Goal: Task Accomplishment & Management: Use online tool/utility

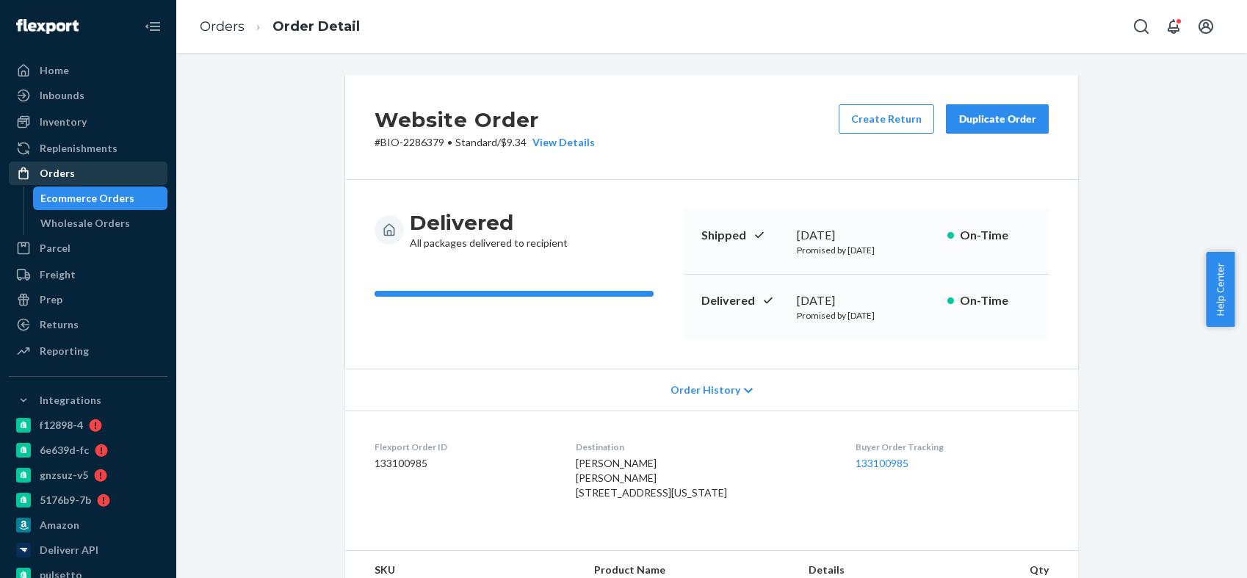
click at [76, 170] on div "Orders" at bounding box center [88, 173] width 156 height 21
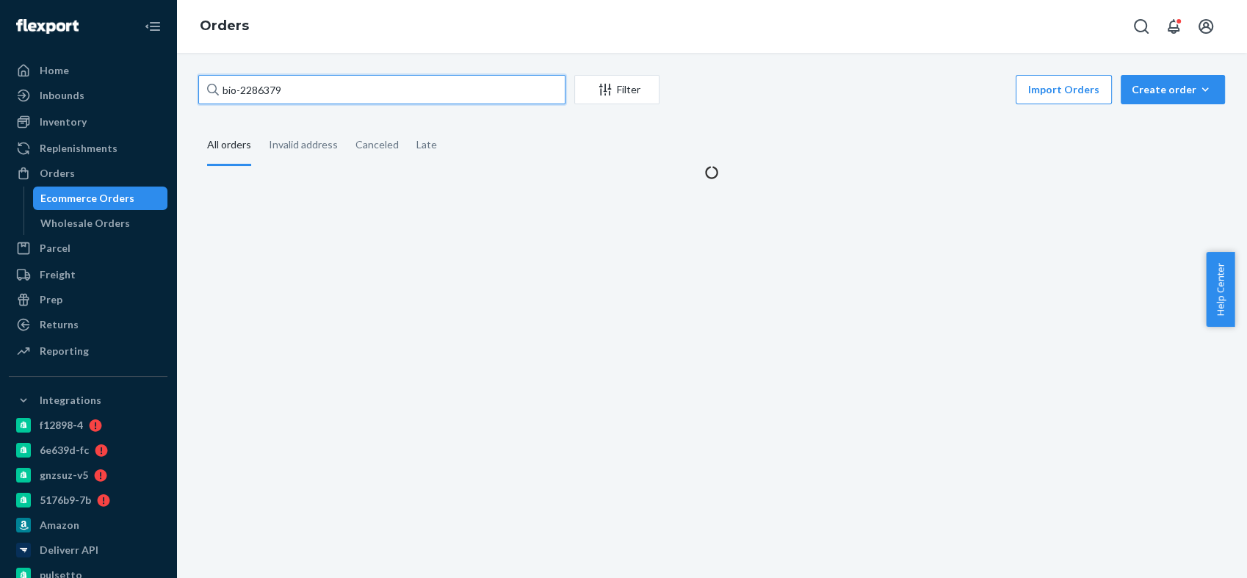
click at [257, 83] on input "bio-2286379" at bounding box center [381, 89] width 367 height 29
paste input "765156"
type input "bio-2765156"
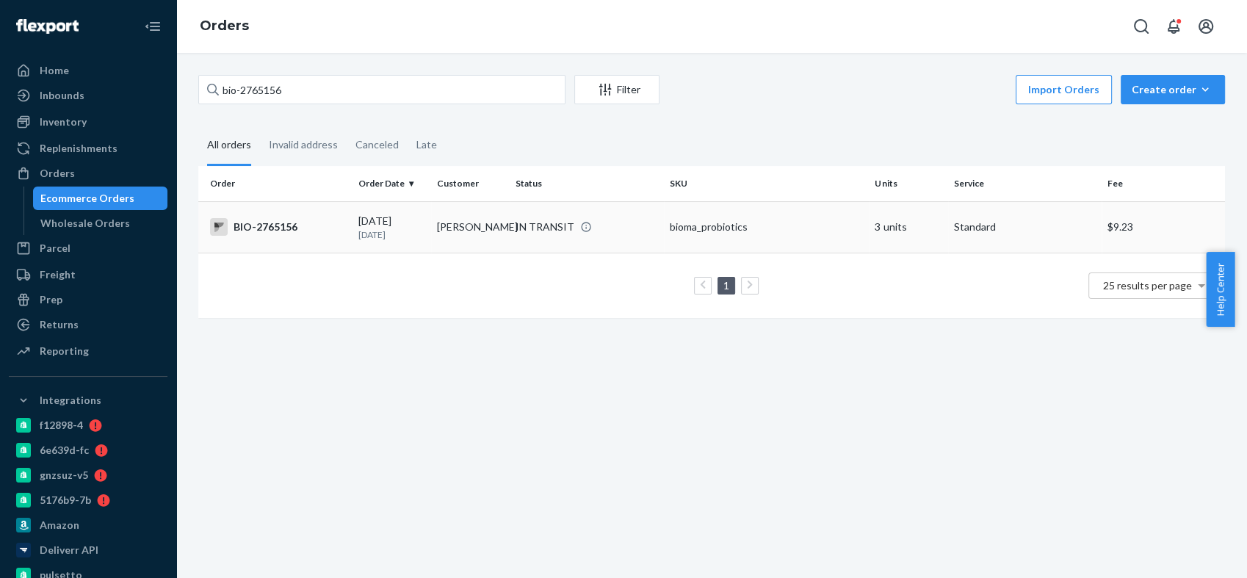
click at [275, 226] on div "BIO-2765156" at bounding box center [278, 227] width 137 height 18
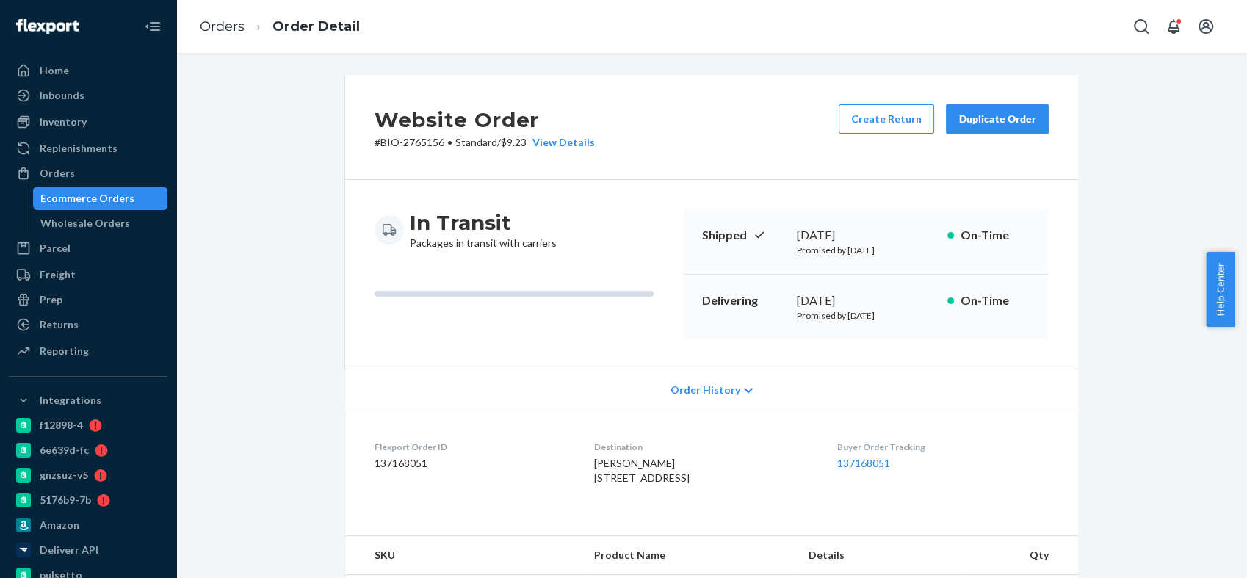
scroll to position [244, 0]
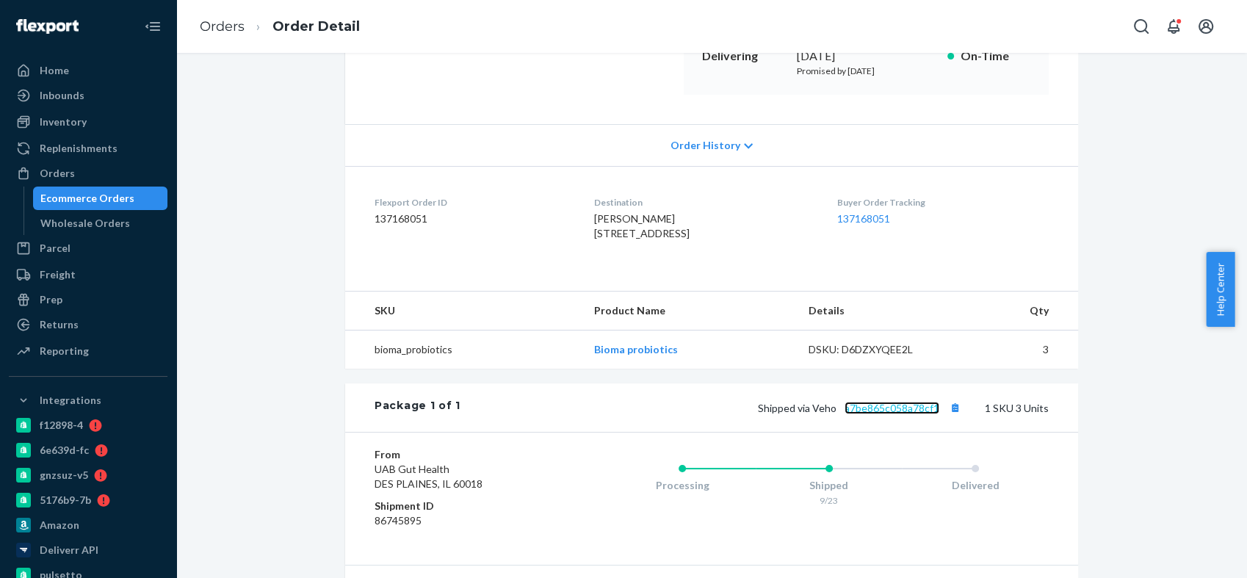
click at [864, 414] on link "a7be865c058a78cf1" at bounding box center [891, 408] width 95 height 12
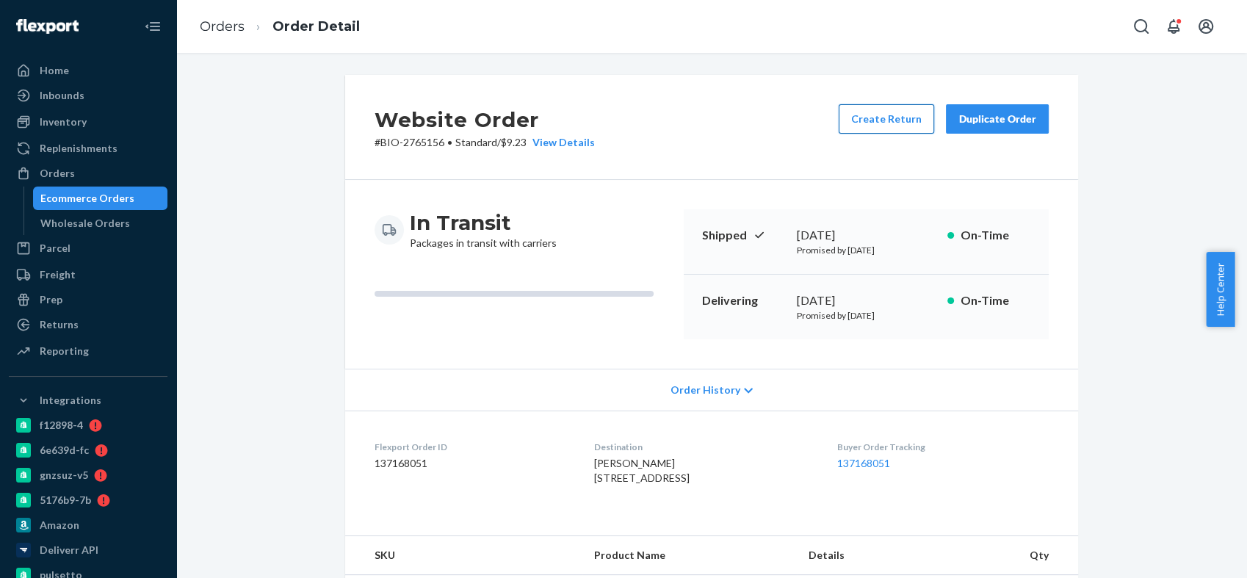
click at [914, 106] on button "Create Return" at bounding box center [885, 118] width 95 height 29
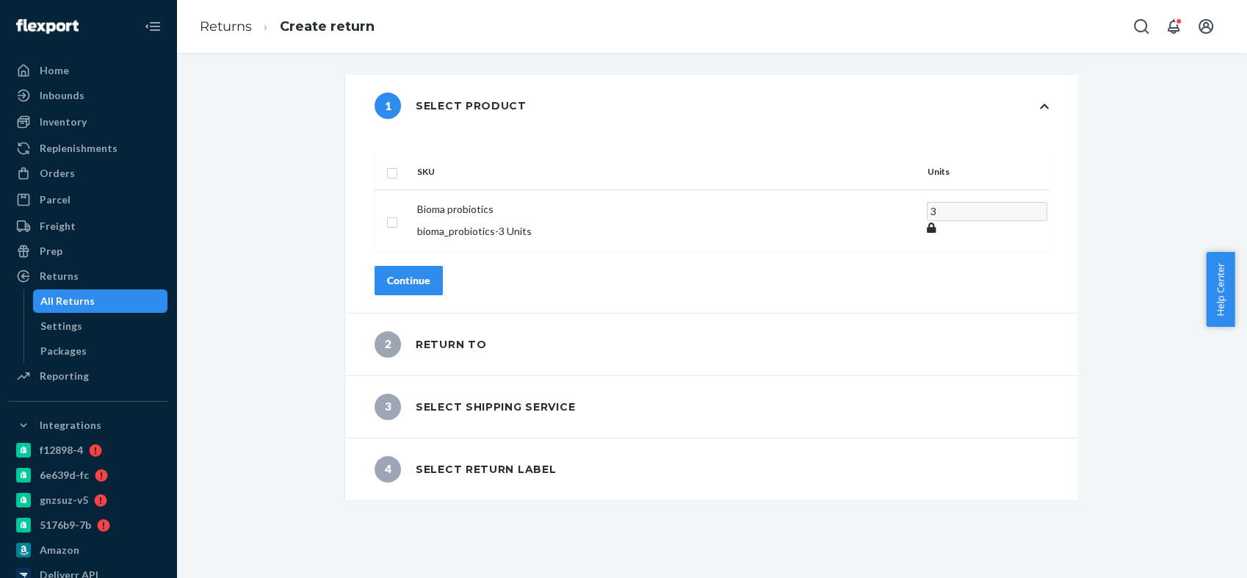
click at [398, 164] on input "checkbox" at bounding box center [392, 171] width 12 height 15
checkbox input "true"
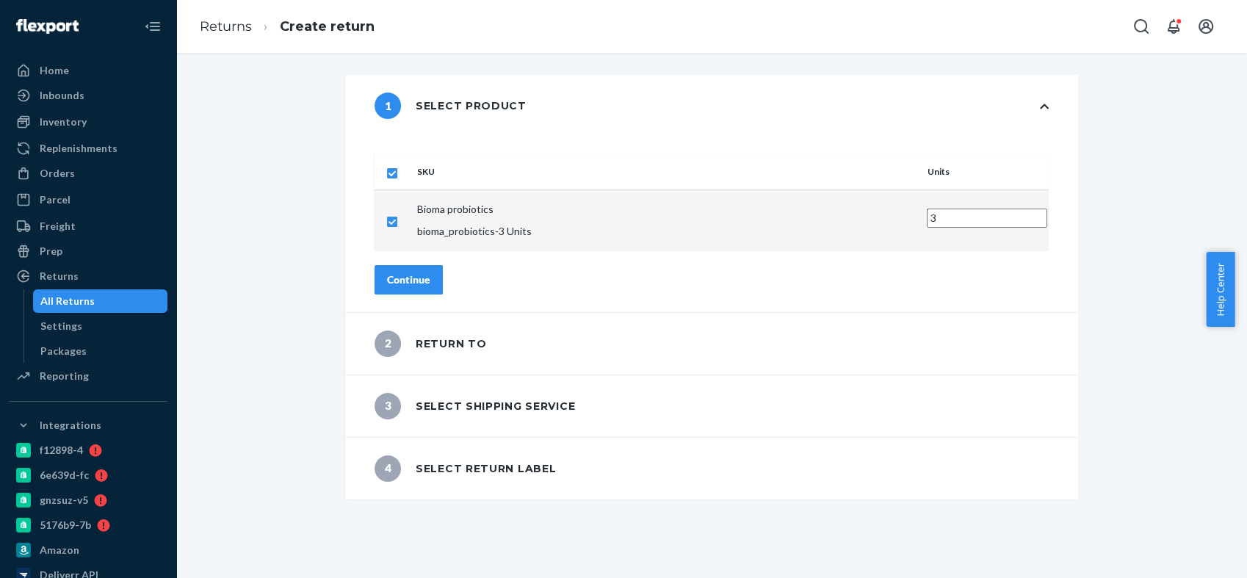
click at [430, 272] on div "Continue" at bounding box center [408, 279] width 43 height 15
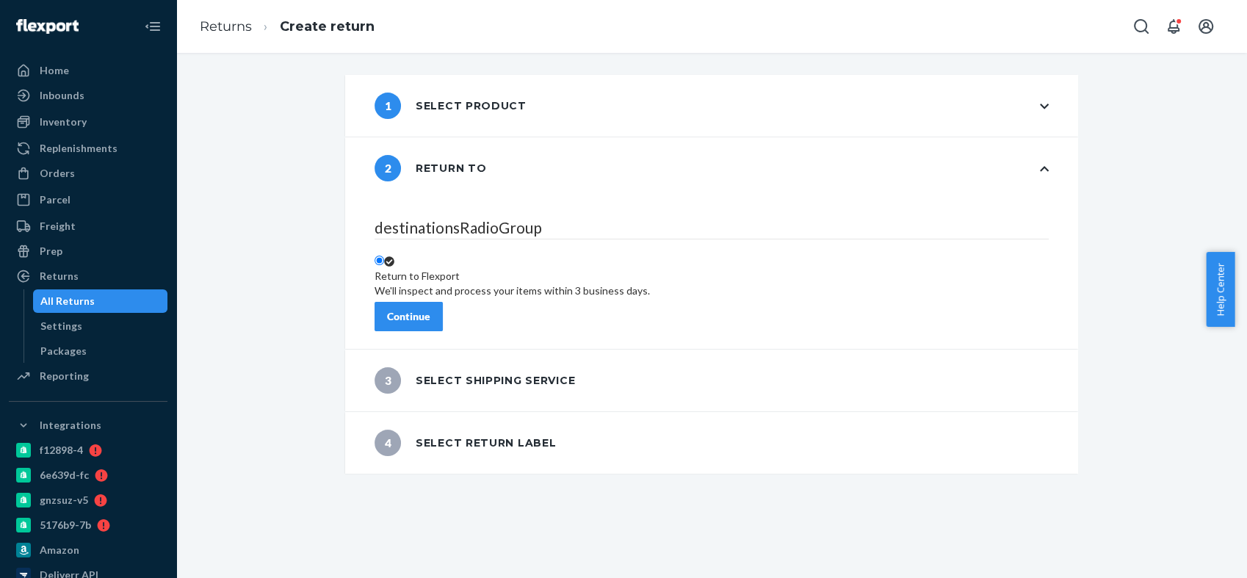
click at [443, 305] on button "Continue" at bounding box center [408, 316] width 68 height 29
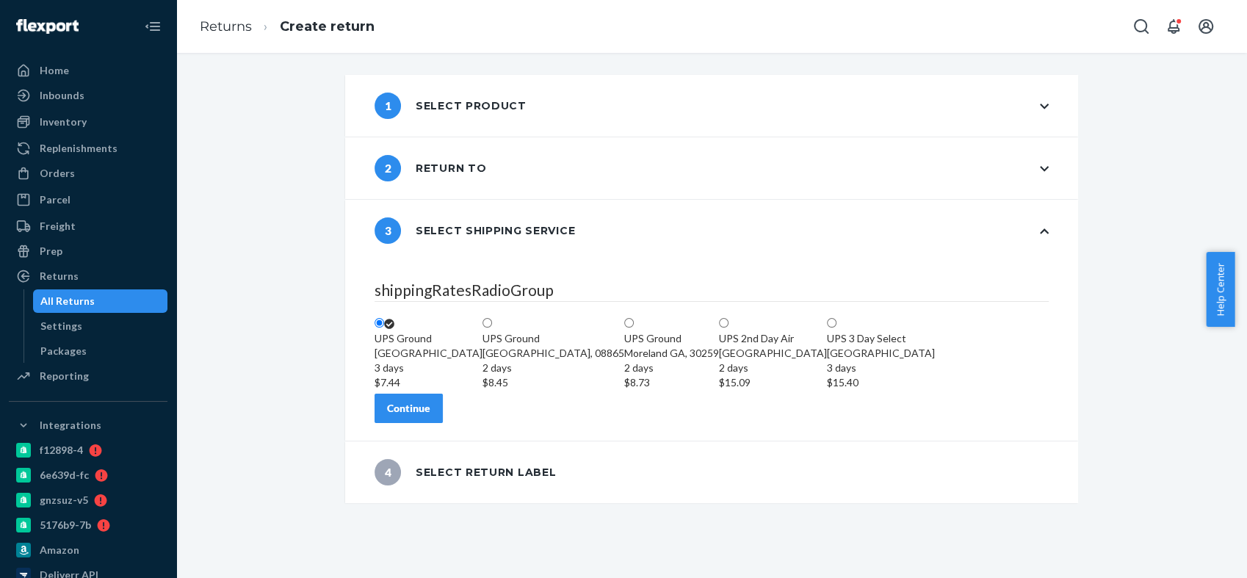
click at [443, 423] on button "Continue" at bounding box center [408, 407] width 68 height 29
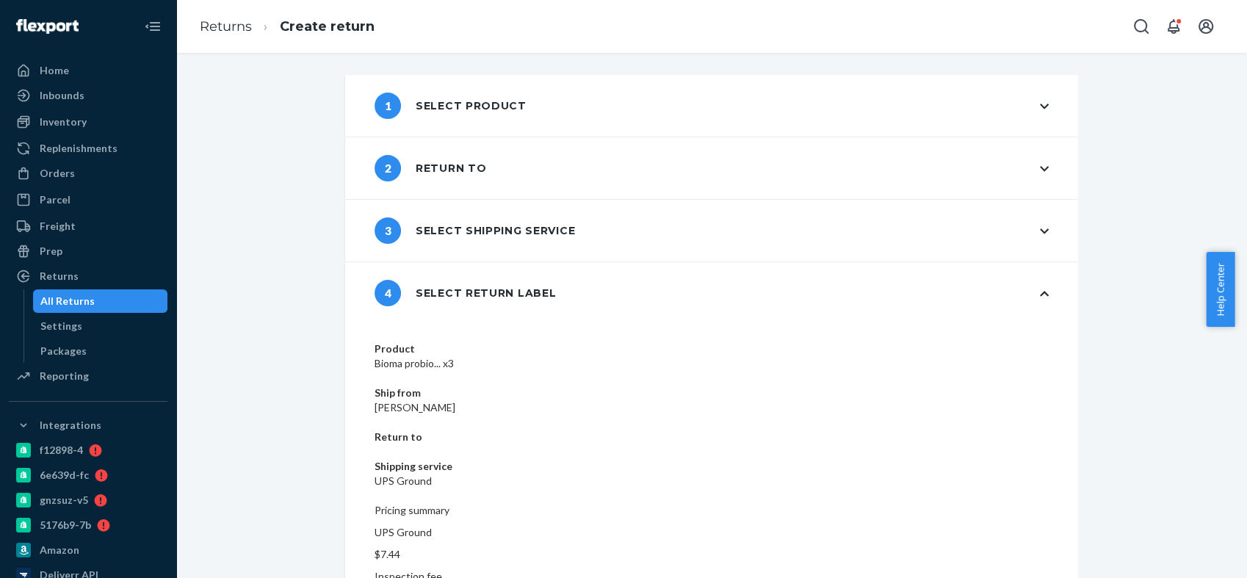
click at [576, 400] on dd "[PERSON_NAME]" at bounding box center [711, 407] width 674 height 15
copy dd "[PERSON_NAME]"
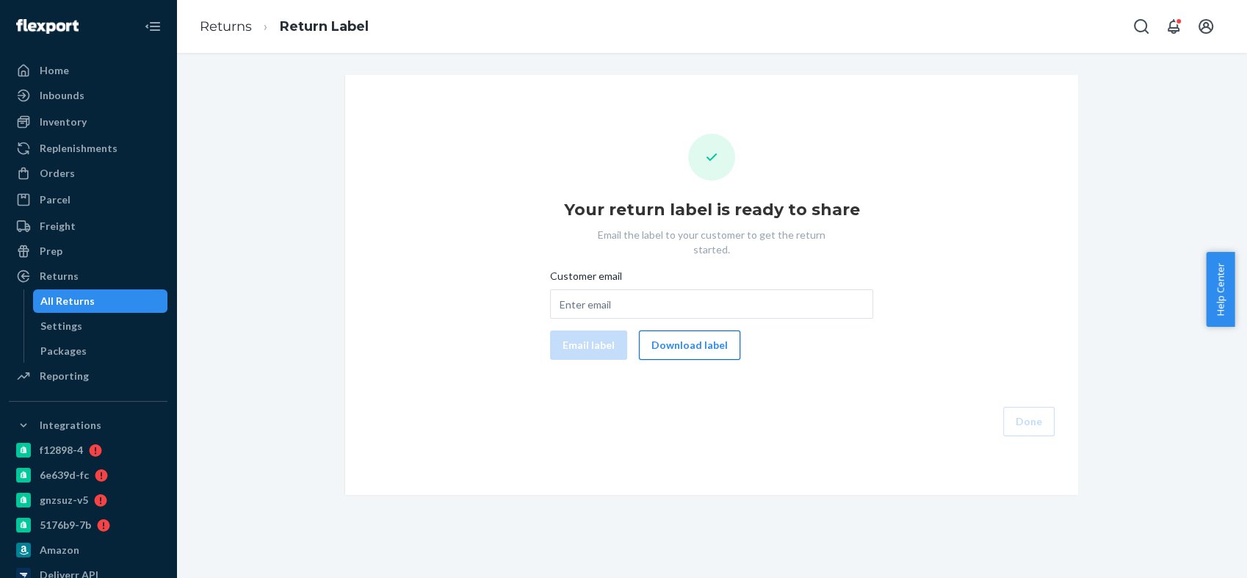
click at [659, 331] on button "Download label" at bounding box center [689, 344] width 101 height 29
click at [50, 170] on div "Orders" at bounding box center [57, 173] width 35 height 15
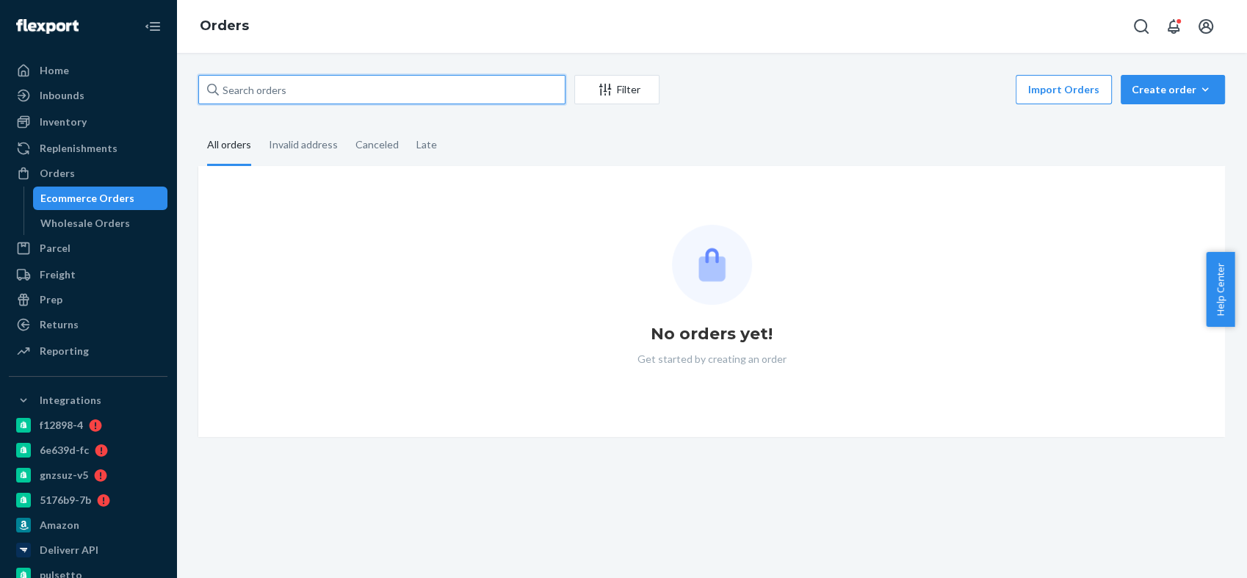
click at [253, 90] on input "text" at bounding box center [381, 89] width 367 height 29
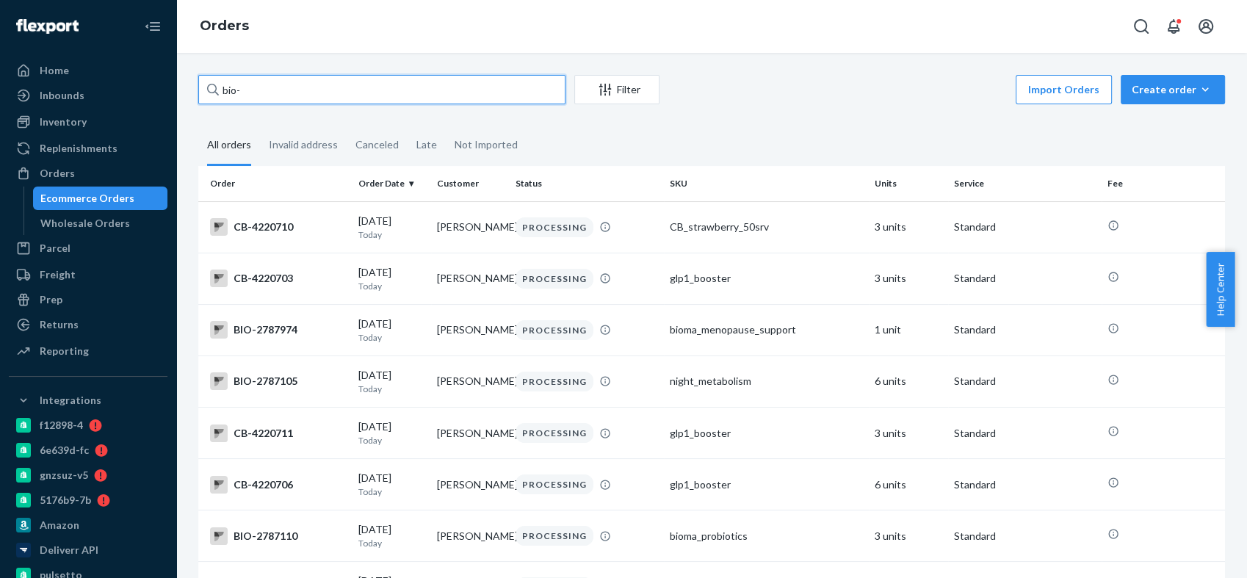
paste input "2765156"
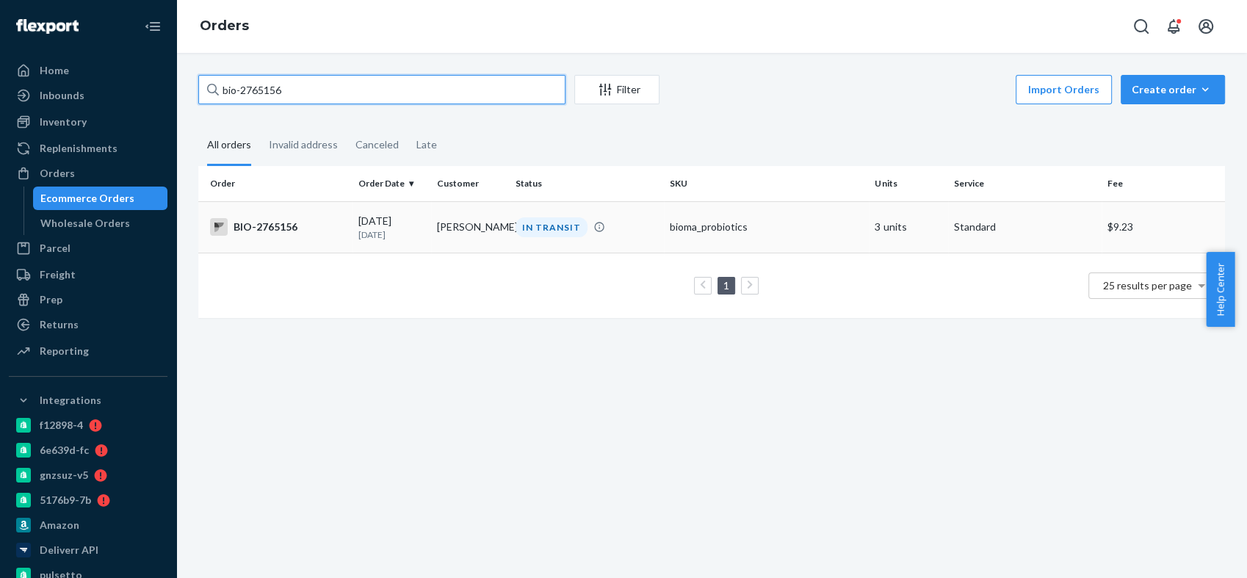
type input "bio-2765156"
click at [283, 229] on div "BIO-2765156" at bounding box center [278, 227] width 137 height 18
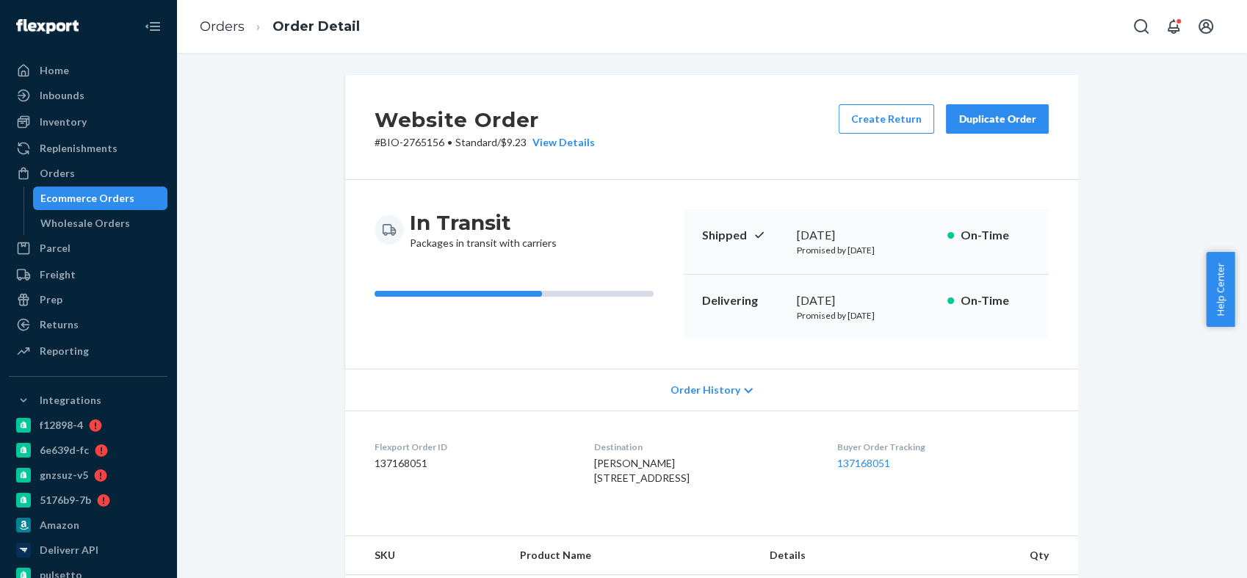
scroll to position [407, 0]
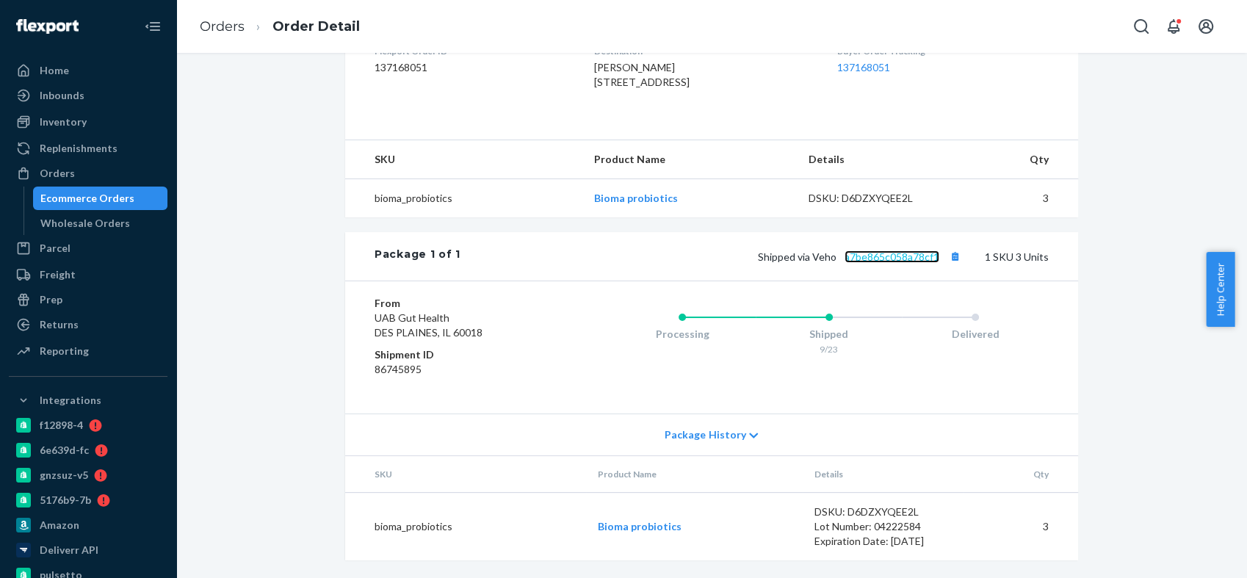
click at [886, 263] on link "a7be865c058a78cf1" at bounding box center [891, 256] width 95 height 12
